Goal: Transaction & Acquisition: Subscribe to service/newsletter

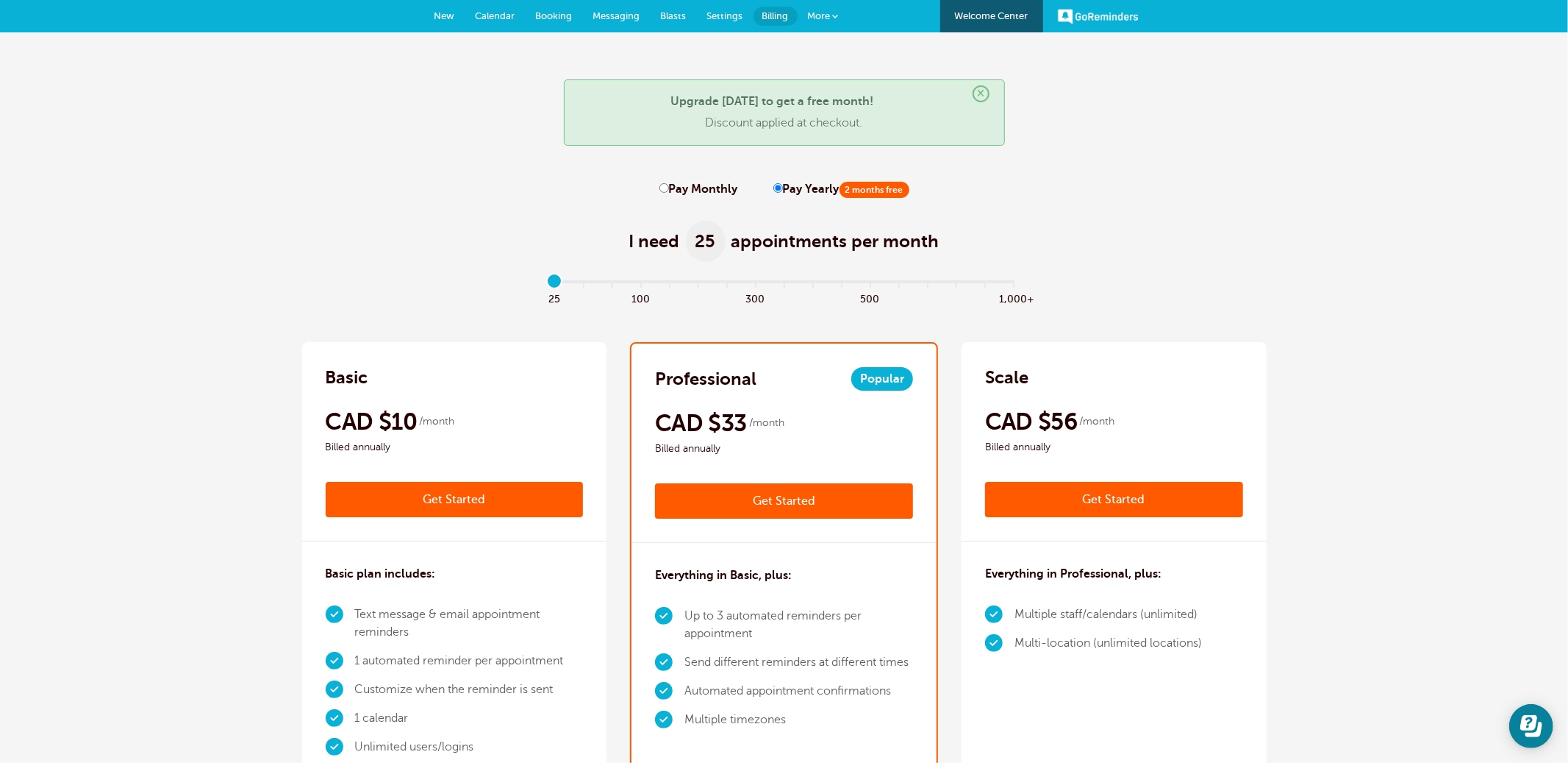
click at [723, 13] on span "Settings" at bounding box center [725, 15] width 36 height 11
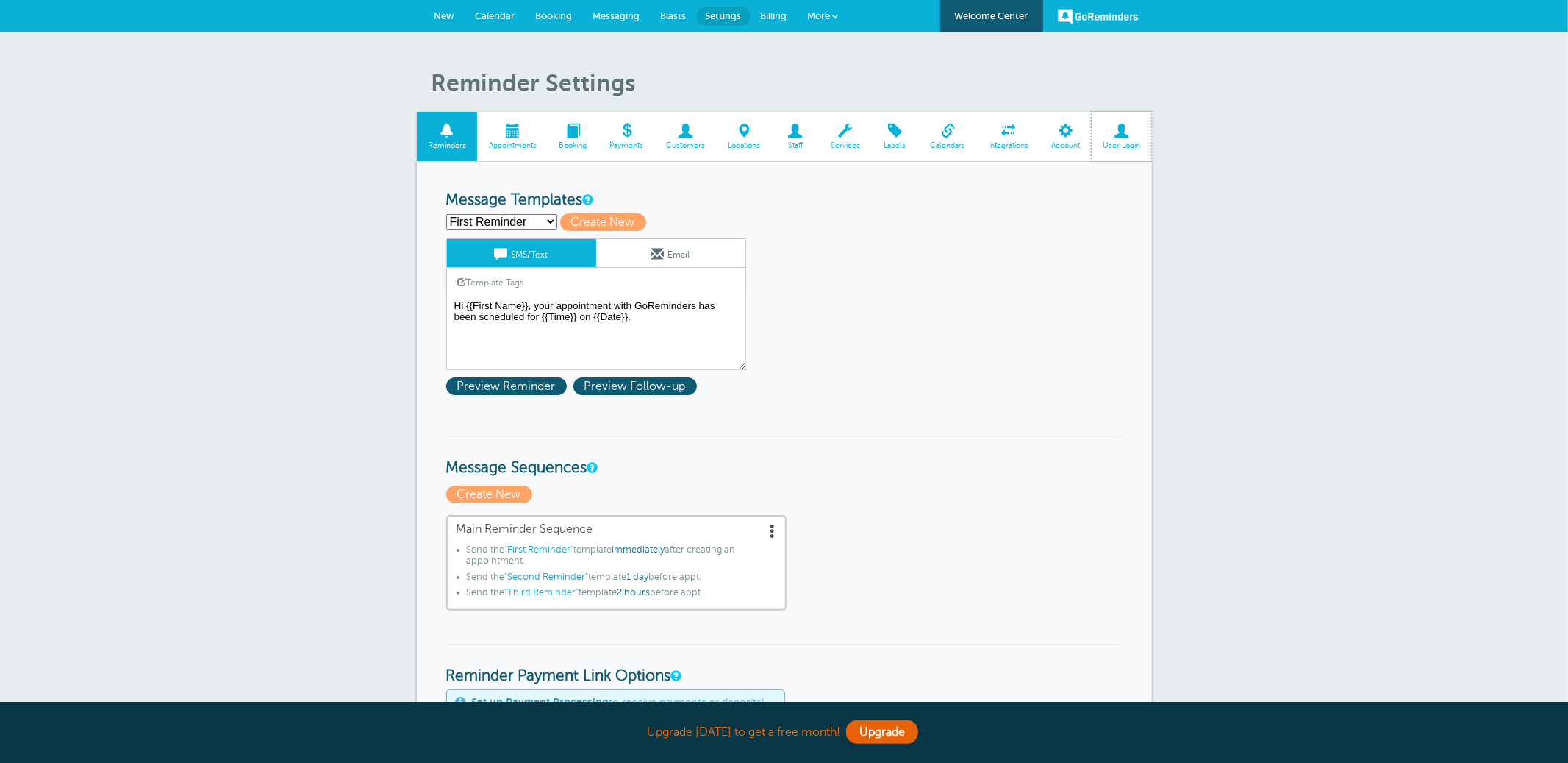
drag, startPoint x: 1118, startPoint y: 133, endPoint x: 449, endPoint y: 359, distance: 706.1
click at [1117, 133] on span at bounding box center [1122, 131] width 61 height 14
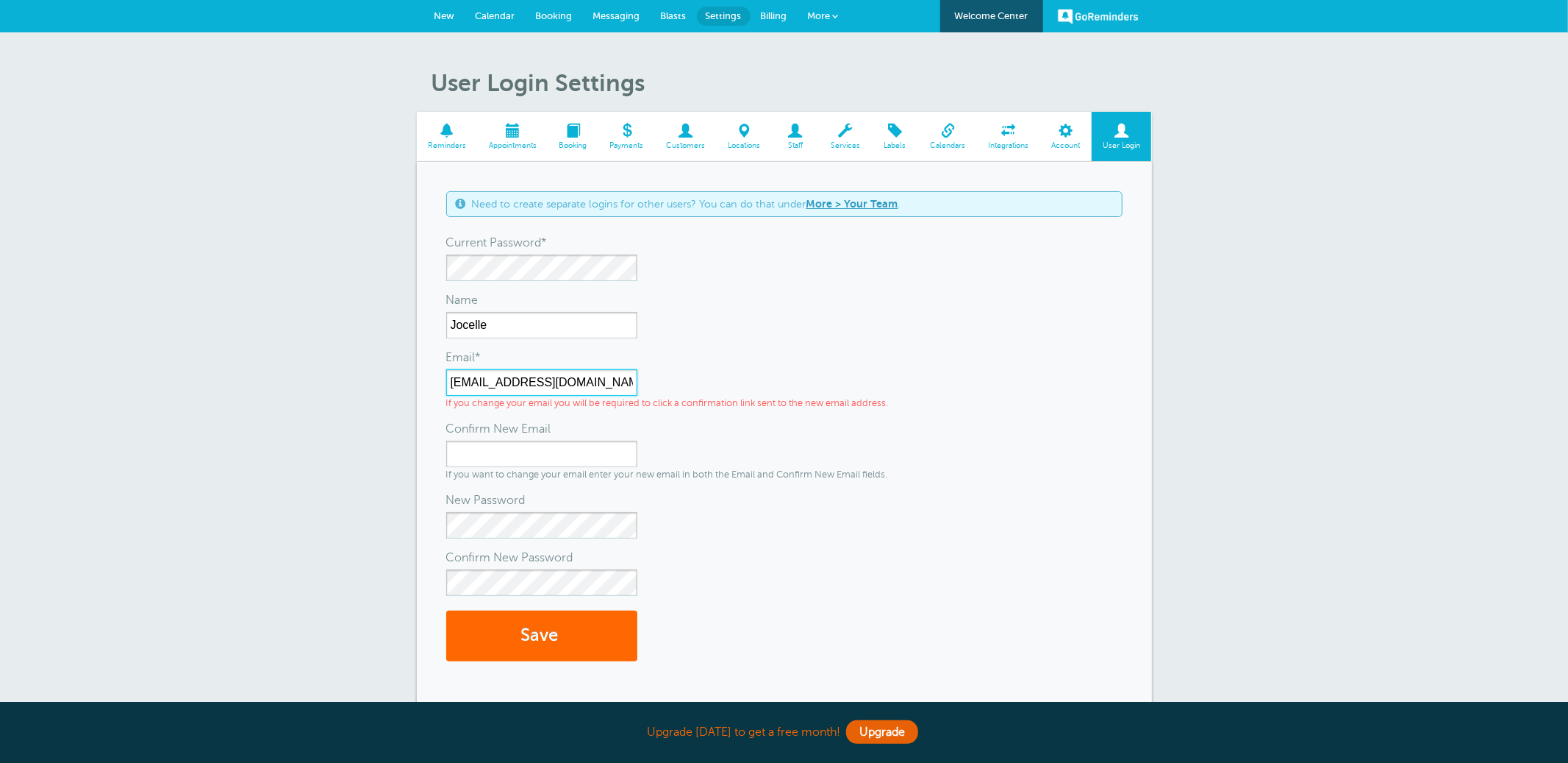
click at [508, 385] on input "[EMAIL_ADDRESS][DOMAIN_NAME]" at bounding box center [542, 382] width 191 height 26
click at [774, 19] on span "Billing" at bounding box center [774, 15] width 26 height 11
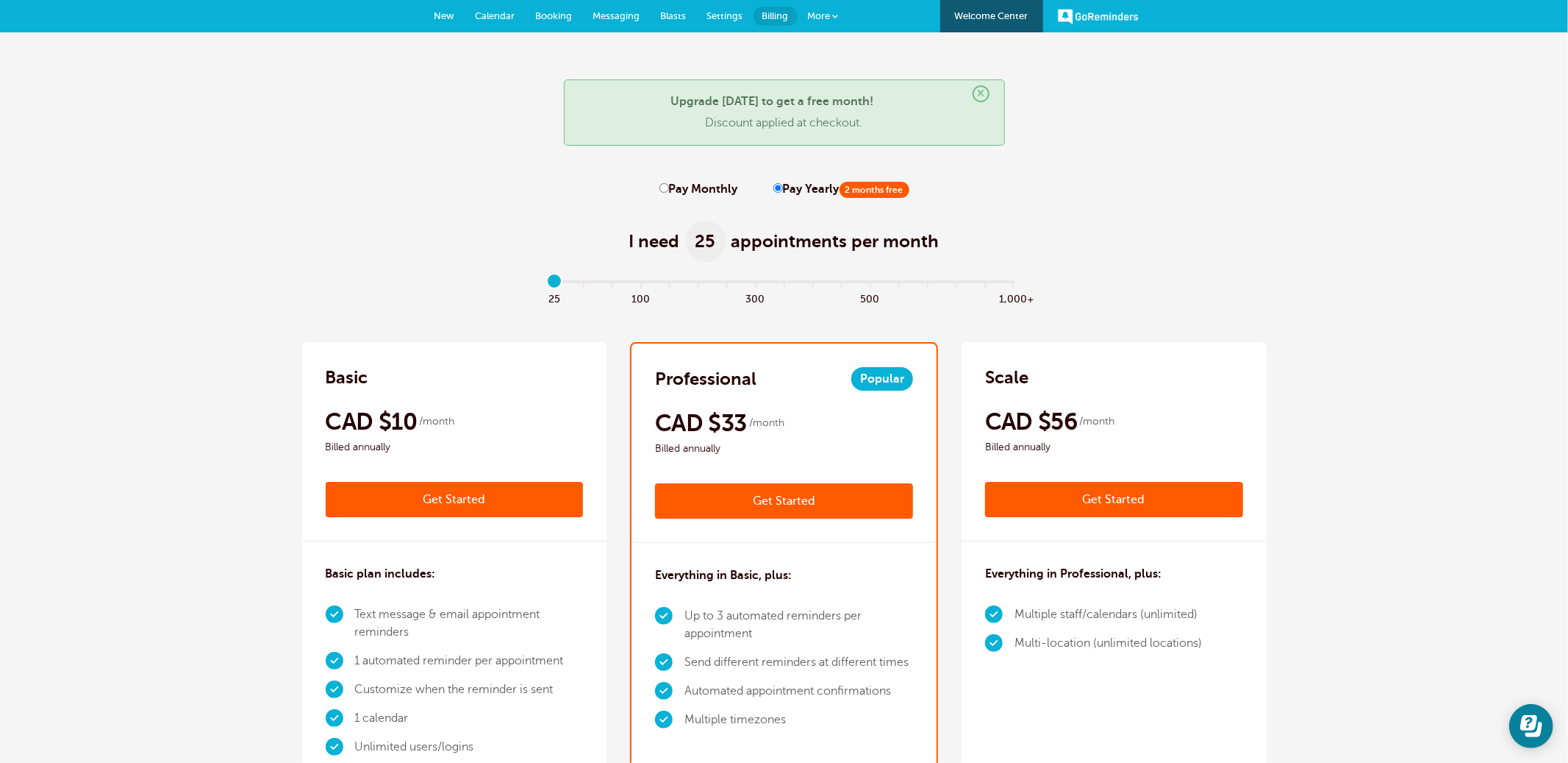
click at [793, 498] on link "Get Started" at bounding box center [784, 500] width 258 height 35
